Goal: Entertainment & Leisure: Consume media (video, audio)

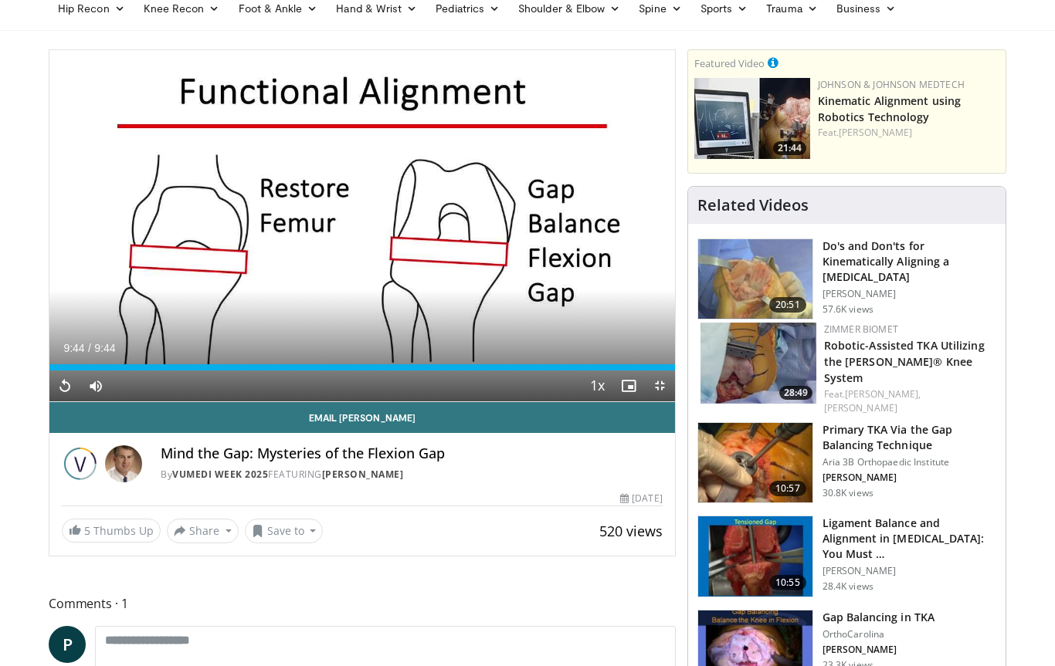
scroll to position [55, 0]
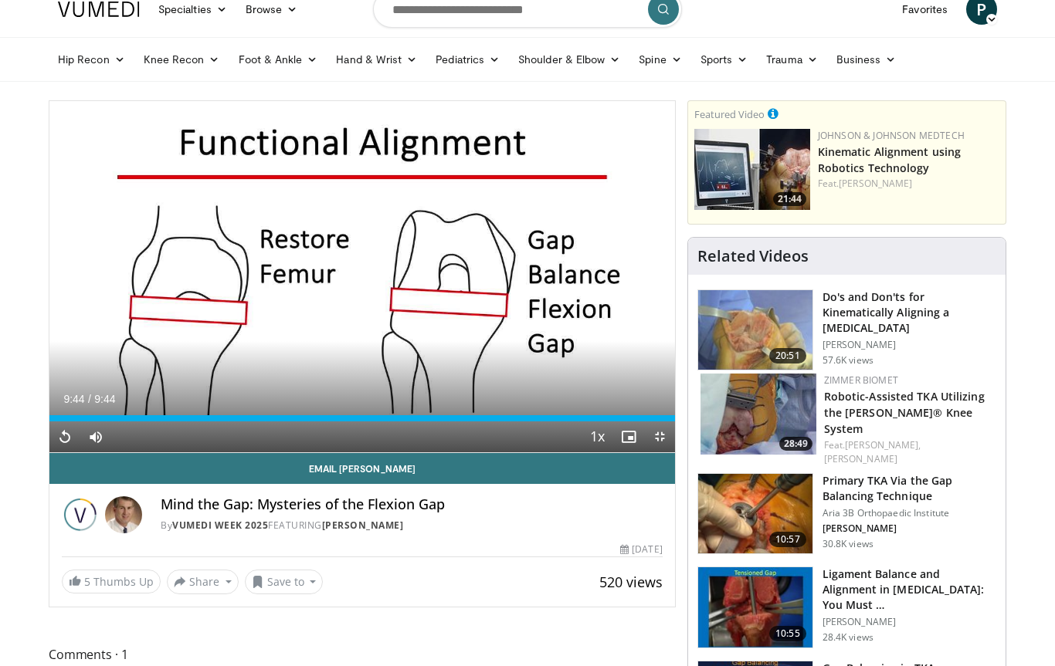
click at [770, 330] on img at bounding box center [755, 331] width 114 height 80
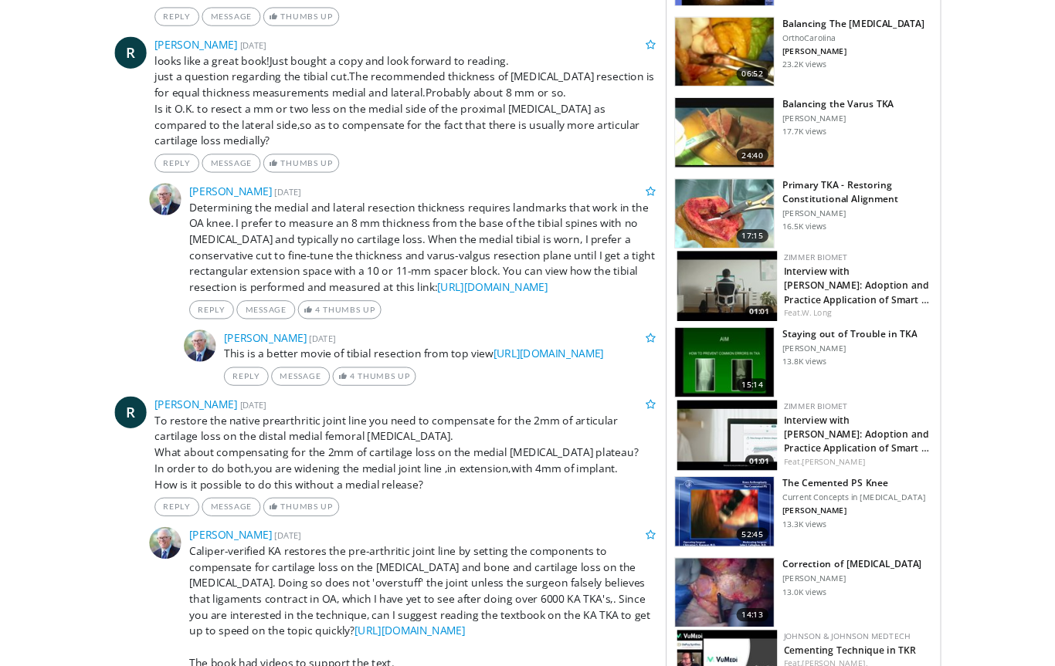
scroll to position [1300, 0]
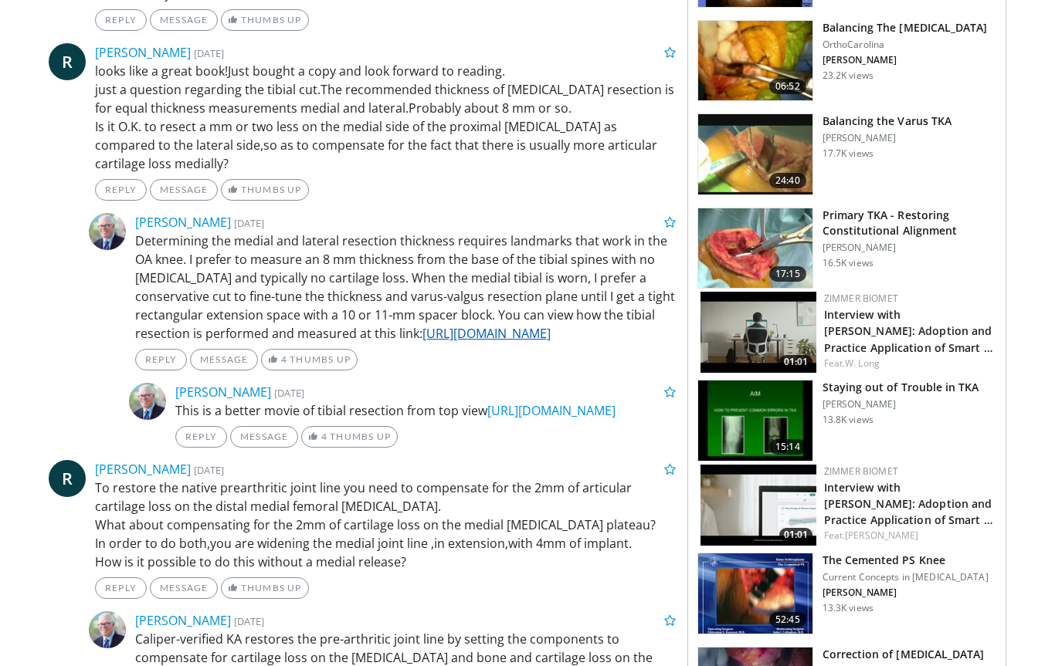
click at [543, 326] on link "https://www.dropbox.com/s/sa4hl85yydq53qx/Tibial%20resection.mp4?dl=0" at bounding box center [486, 334] width 128 height 17
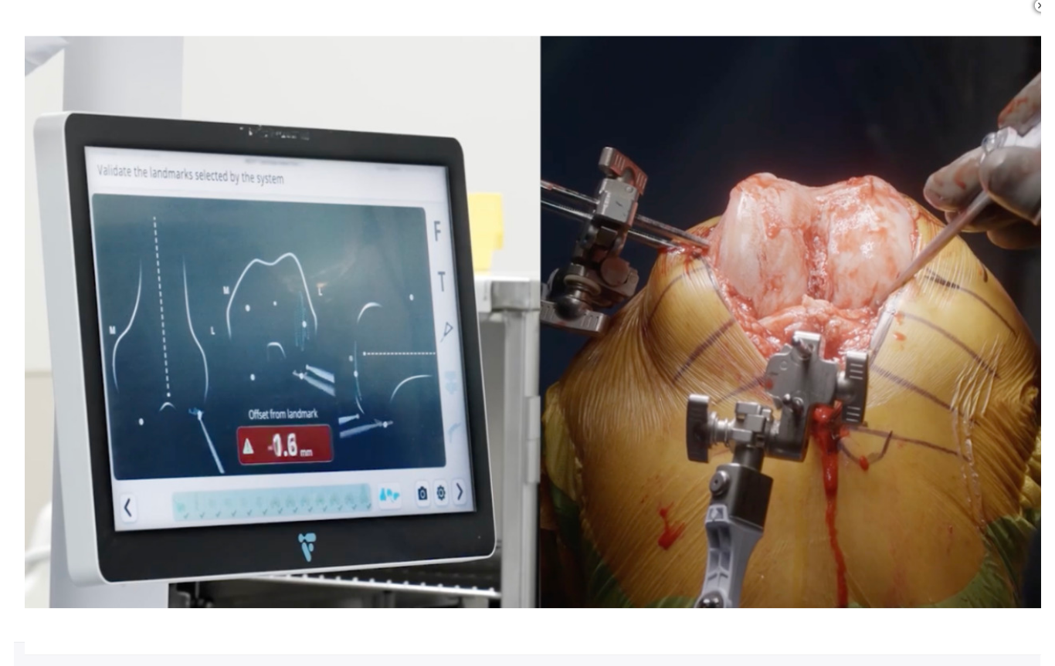
scroll to position [1593, 0]
